Goal: Task Accomplishment & Management: Use online tool/utility

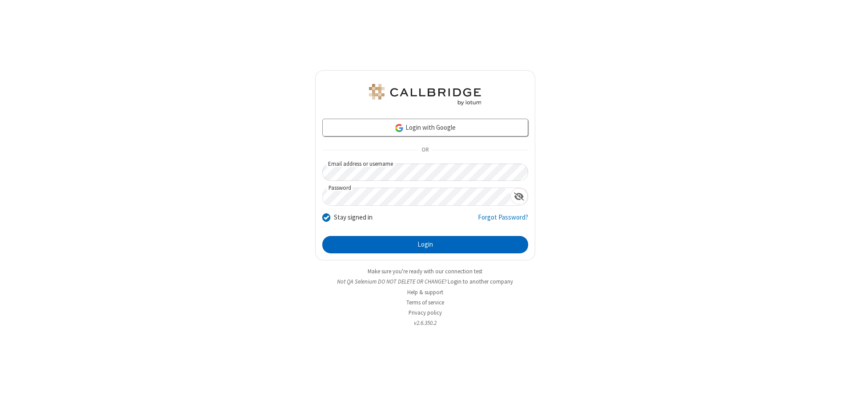
click at [425, 245] on button "Login" at bounding box center [425, 245] width 206 height 18
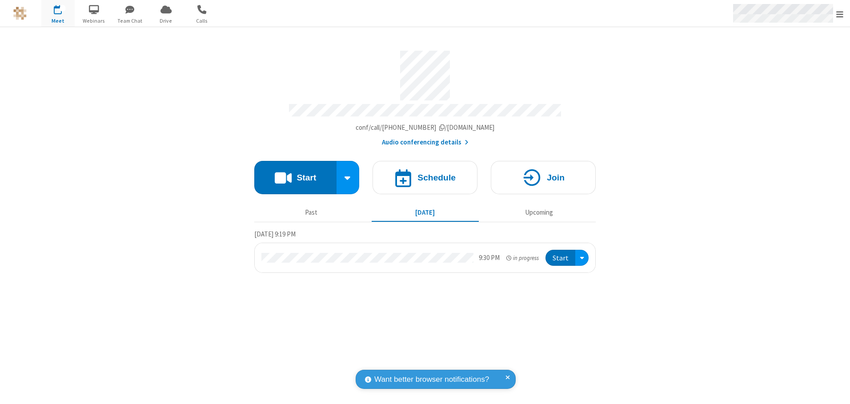
click at [840, 14] on span "Open menu" at bounding box center [839, 14] width 7 height 9
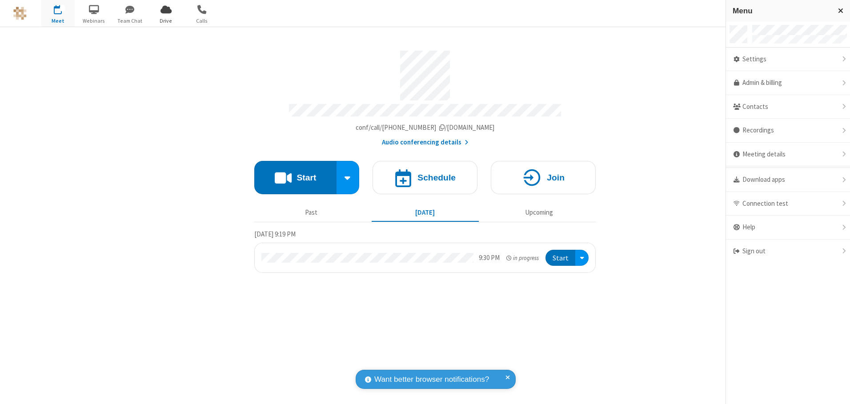
click at [166, 20] on span "Drive" at bounding box center [165, 21] width 33 height 8
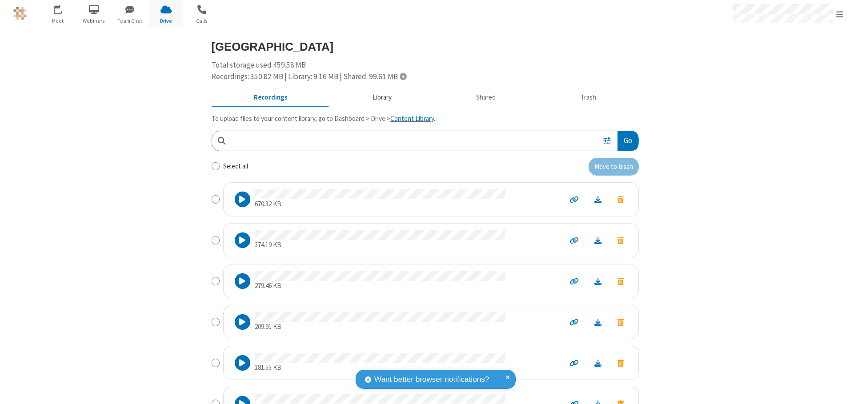
click at [377, 97] on button "Library" at bounding box center [382, 97] width 104 height 17
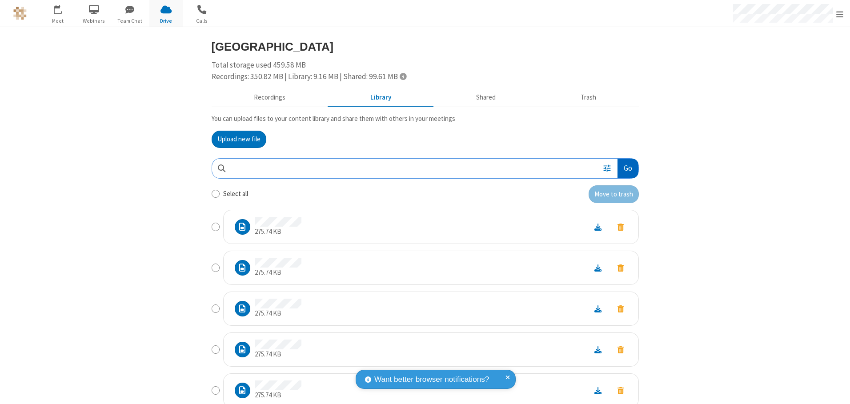
click at [624, 168] on button "Go" at bounding box center [628, 169] width 20 height 20
click at [235, 139] on button "Upload new file" at bounding box center [239, 140] width 55 height 18
